Goal: Use online tool/utility: Utilize a website feature to perform a specific function

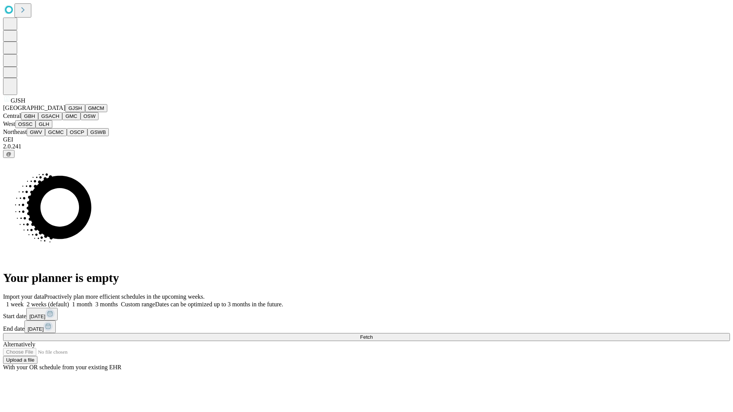
click at [65, 112] on button "GJSH" at bounding box center [75, 108] width 20 height 8
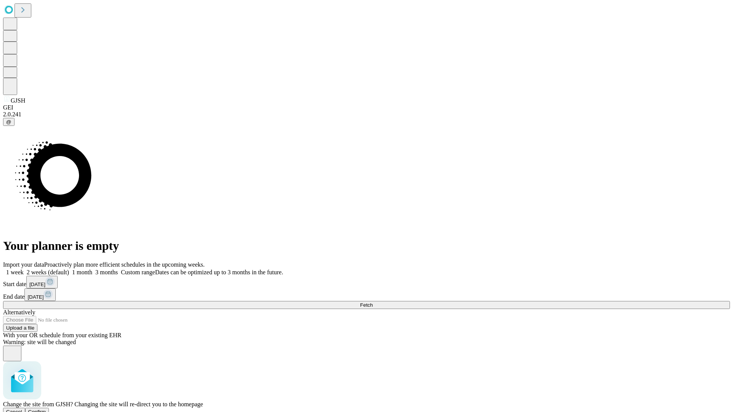
click at [46, 409] on span "Confirm" at bounding box center [37, 412] width 18 height 6
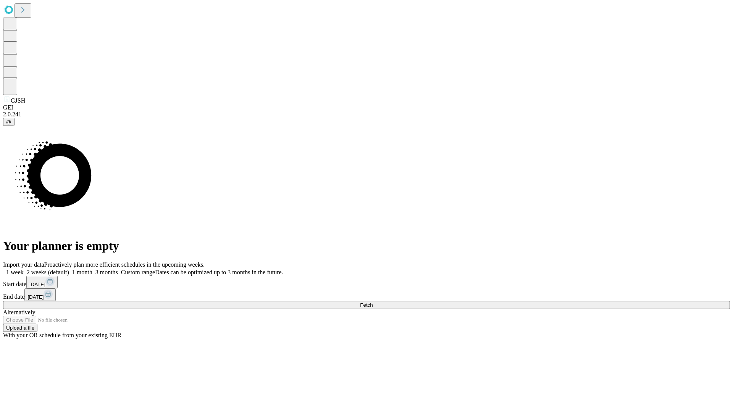
click at [69, 269] on label "2 weeks (default)" at bounding box center [46, 272] width 45 height 6
click at [373, 302] on span "Fetch" at bounding box center [366, 305] width 13 height 6
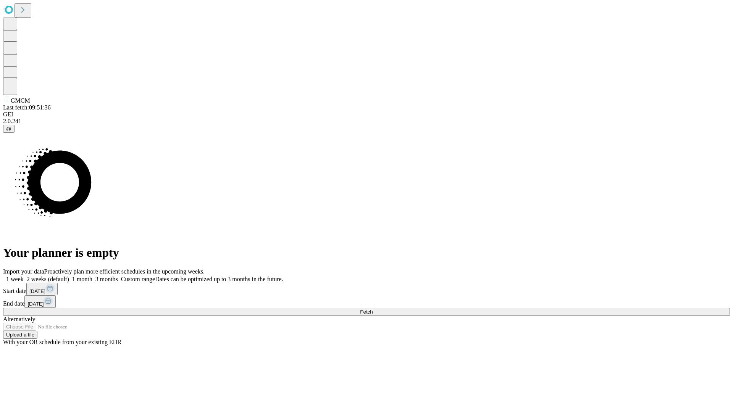
click at [373, 309] on span "Fetch" at bounding box center [366, 312] width 13 height 6
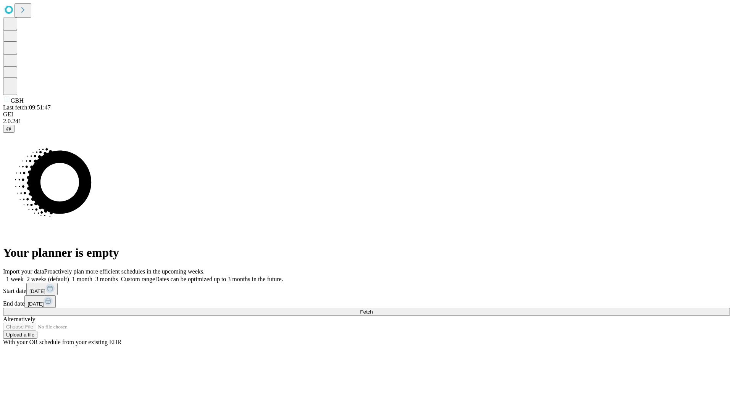
click at [69, 276] on label "2 weeks (default)" at bounding box center [46, 279] width 45 height 6
click at [373, 309] on span "Fetch" at bounding box center [366, 312] width 13 height 6
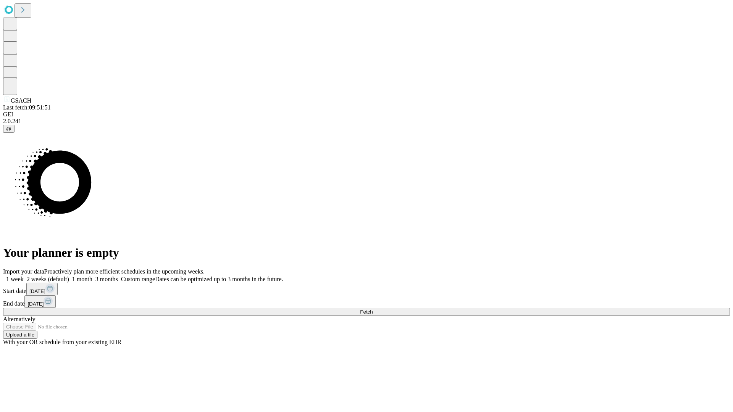
click at [69, 276] on label "2 weeks (default)" at bounding box center [46, 279] width 45 height 6
click at [373, 309] on span "Fetch" at bounding box center [366, 312] width 13 height 6
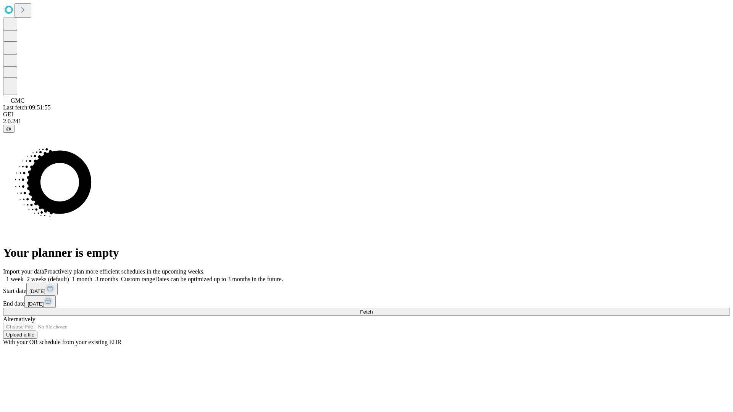
click at [69, 276] on label "2 weeks (default)" at bounding box center [46, 279] width 45 height 6
click at [373, 309] on span "Fetch" at bounding box center [366, 312] width 13 height 6
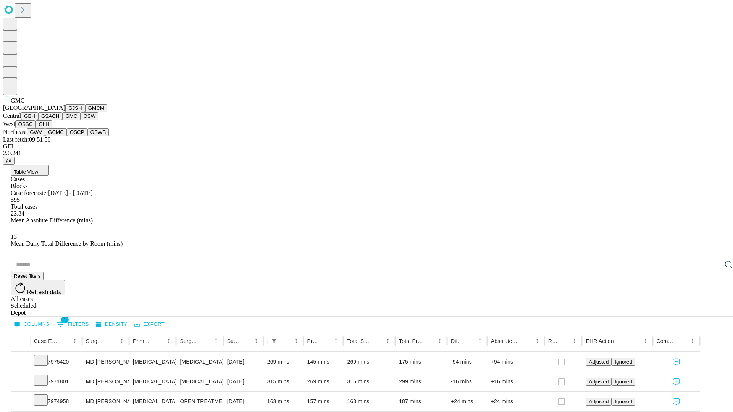
click at [81, 120] on button "OSW" at bounding box center [90, 116] width 18 height 8
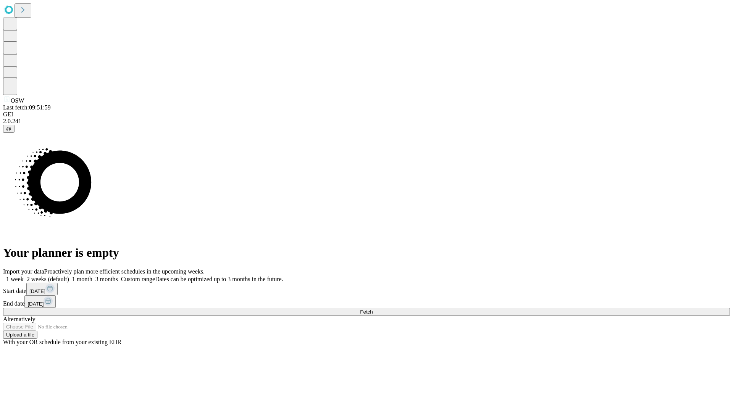
click at [69, 276] on label "2 weeks (default)" at bounding box center [46, 279] width 45 height 6
click at [373, 309] on span "Fetch" at bounding box center [366, 312] width 13 height 6
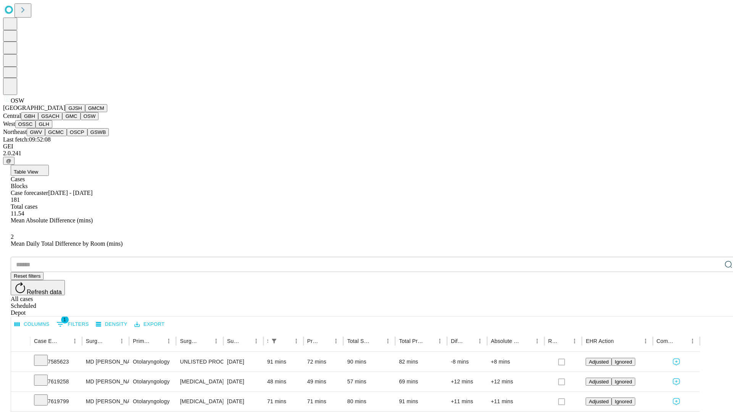
click at [36, 128] on button "OSSC" at bounding box center [25, 124] width 21 height 8
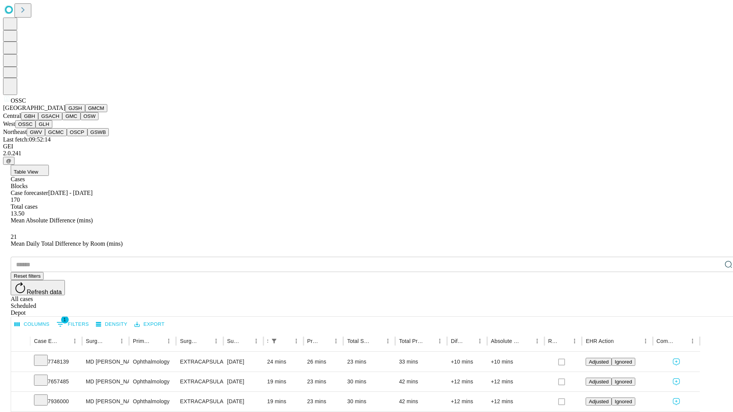
click at [52, 128] on button "GLH" at bounding box center [44, 124] width 16 height 8
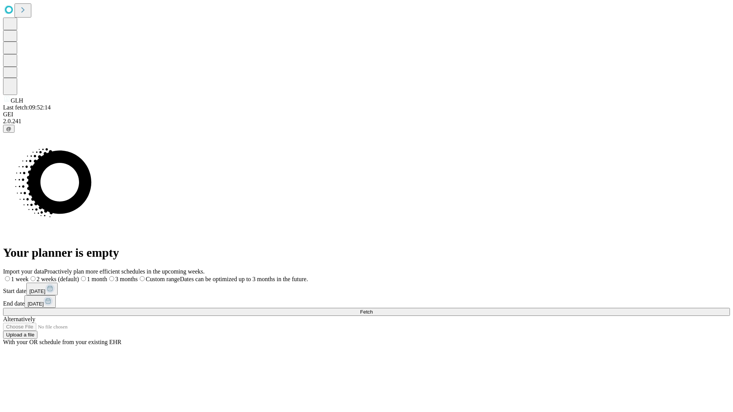
click at [79, 276] on label "2 weeks (default)" at bounding box center [54, 279] width 50 height 6
click at [373, 309] on span "Fetch" at bounding box center [366, 312] width 13 height 6
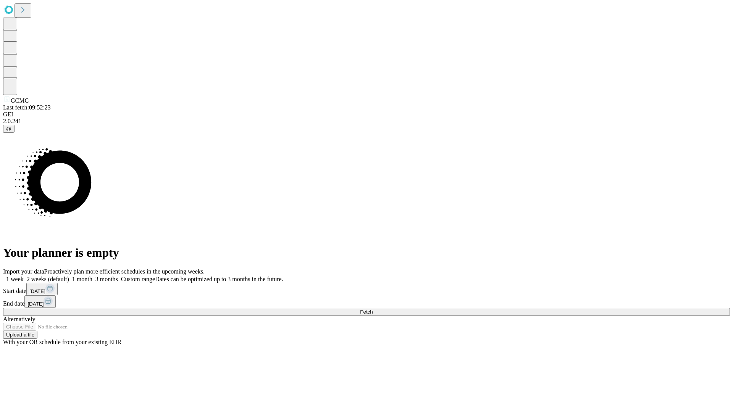
click at [69, 276] on label "2 weeks (default)" at bounding box center [46, 279] width 45 height 6
click at [373, 309] on span "Fetch" at bounding box center [366, 312] width 13 height 6
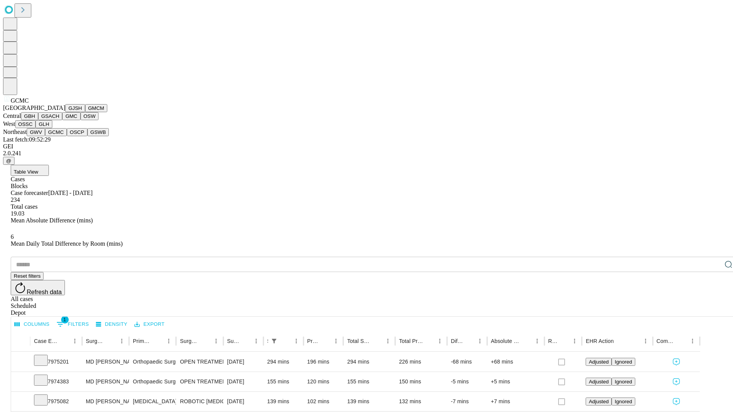
click at [67, 136] on button "OSCP" at bounding box center [77, 132] width 21 height 8
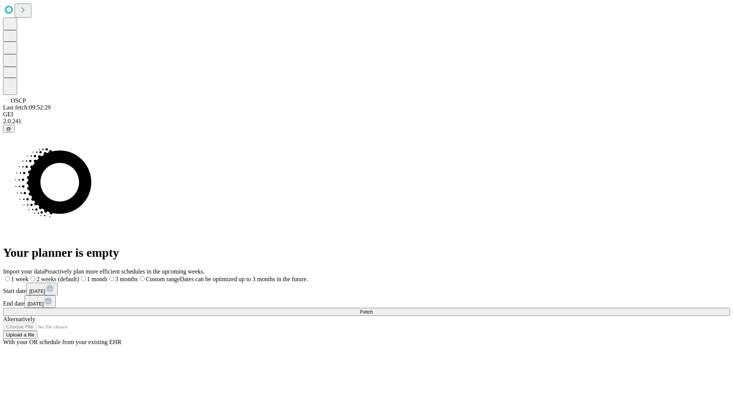
click at [79, 276] on label "2 weeks (default)" at bounding box center [54, 279] width 50 height 6
click at [373, 309] on span "Fetch" at bounding box center [366, 312] width 13 height 6
